Goal: Task Accomplishment & Management: Use online tool/utility

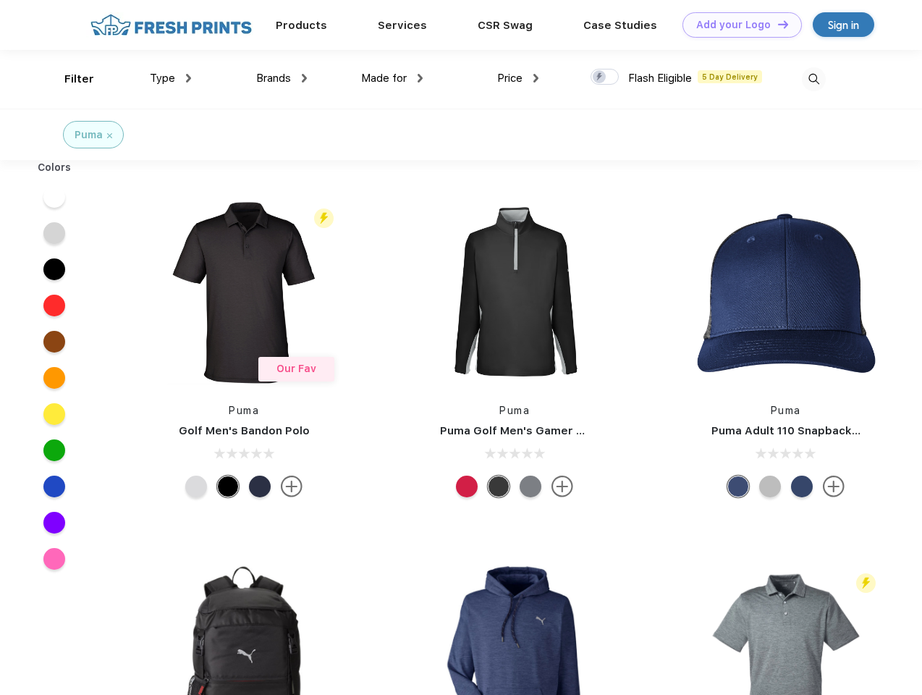
click at [736, 25] on link "Add your Logo Design Tool" at bounding box center [741, 24] width 119 height 25
click at [0, 0] on div "Design Tool" at bounding box center [0, 0] width 0 height 0
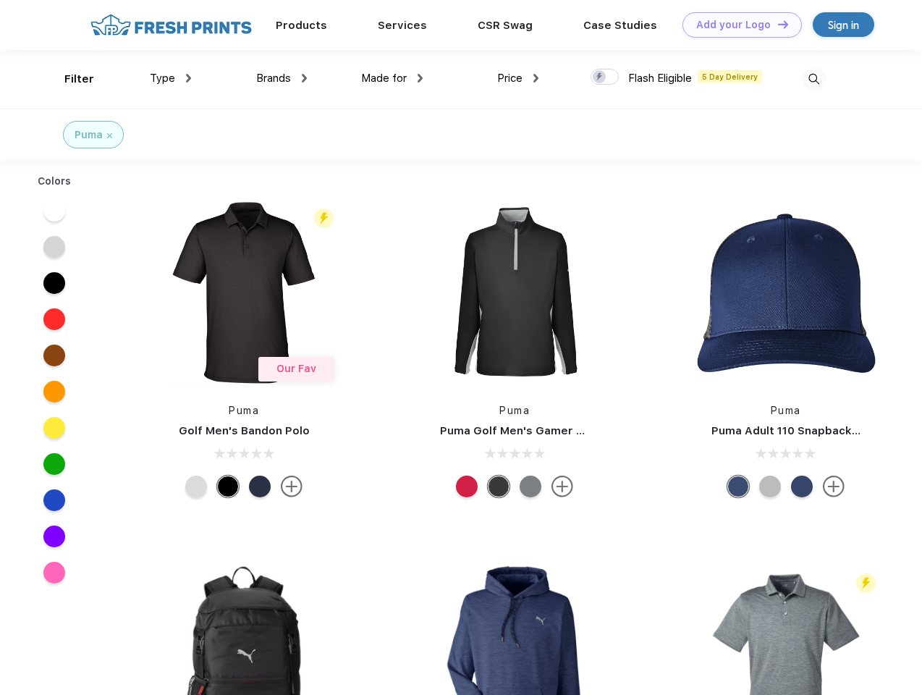
click at [776, 24] on link "Add your Logo Design Tool" at bounding box center [741, 24] width 119 height 25
click at [69, 79] on div "Filter" at bounding box center [79, 79] width 30 height 17
click at [171, 78] on span "Type" at bounding box center [162, 78] width 25 height 13
click at [281, 78] on span "Brands" at bounding box center [273, 78] width 35 height 13
click at [392, 78] on span "Made for" at bounding box center [384, 78] width 46 height 13
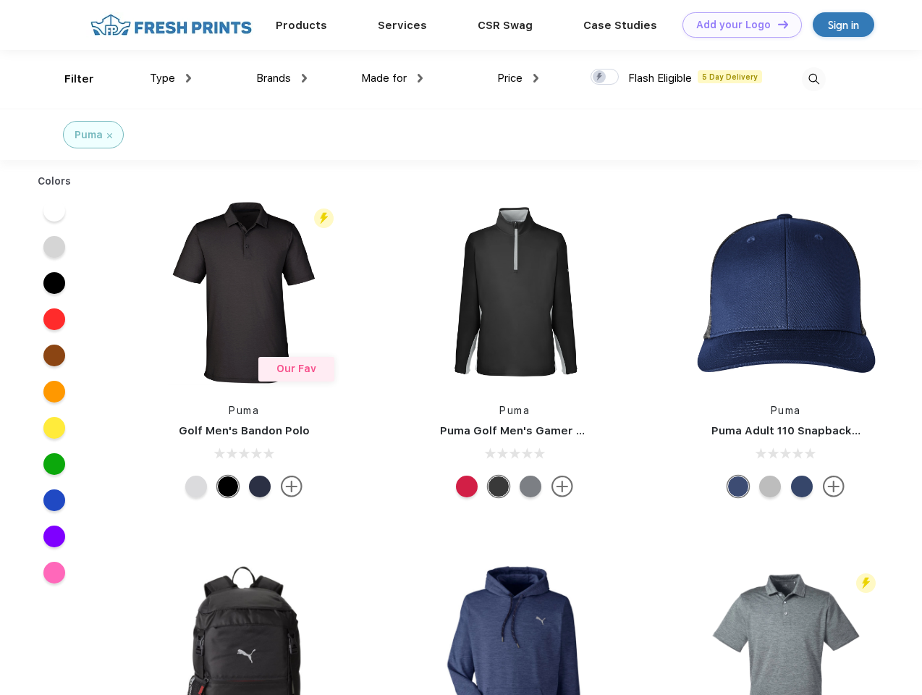
click at [518, 78] on span "Price" at bounding box center [509, 78] width 25 height 13
click at [605, 77] on div at bounding box center [604, 77] width 28 height 16
click at [600, 77] on input "checkbox" at bounding box center [594, 72] width 9 height 9
click at [813, 79] on img at bounding box center [814, 79] width 24 height 24
